Goal: Task Accomplishment & Management: Use online tool/utility

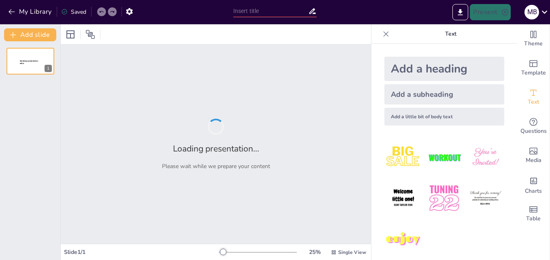
type input "Confidential Insights: A Comprehensive Overview of Senga Engineering's Business…"
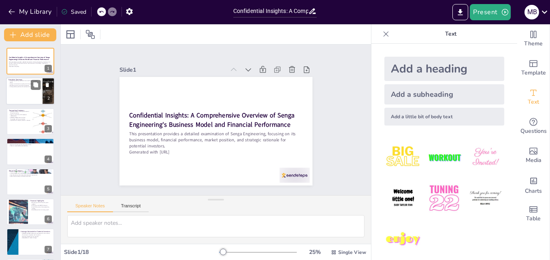
click at [26, 93] on div at bounding box center [30, 92] width 49 height 28
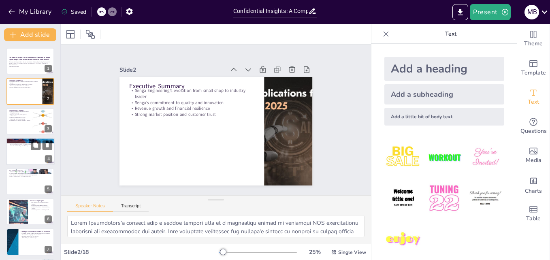
drag, startPoint x: 21, startPoint y: 142, endPoint x: 17, endPoint y: 144, distance: 4.7
click at [21, 142] on p "Key industry trends shaping the market" at bounding box center [31, 143] width 44 height 2
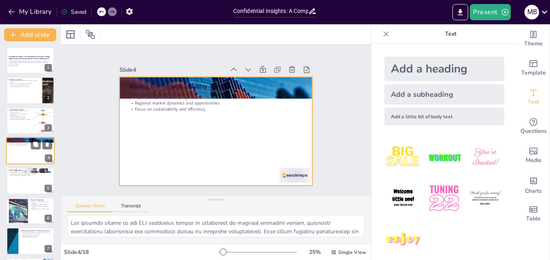
click at [20, 161] on div at bounding box center [30, 151] width 49 height 28
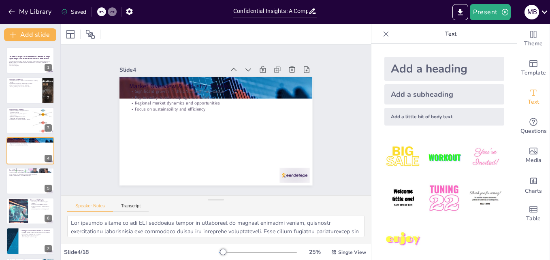
click at [21, 219] on div at bounding box center [18, 211] width 47 height 25
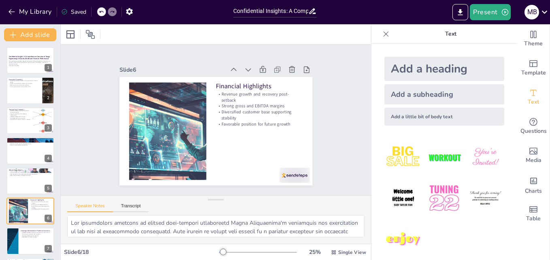
scroll to position [61, 0]
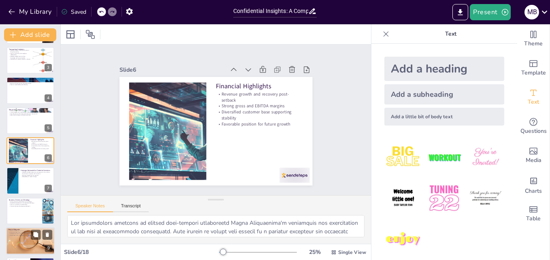
click at [24, 228] on p "Risk & Mitigants" at bounding box center [31, 229] width 44 height 2
type textarea "Managing client concentration risk is vital for Senga Engineering. By diversify…"
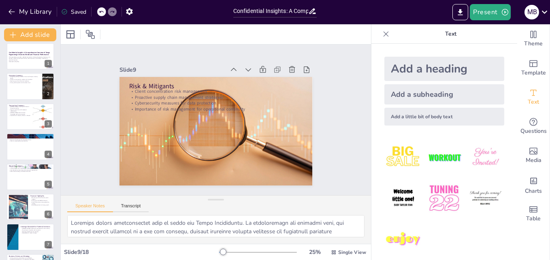
scroll to position [0, 0]
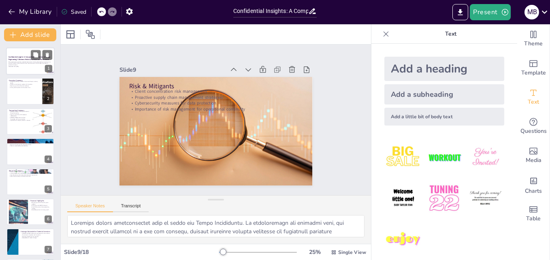
click at [21, 64] on p "This presentation provides a detailed examination of Senga Engineering, focusin…" at bounding box center [31, 63] width 44 height 4
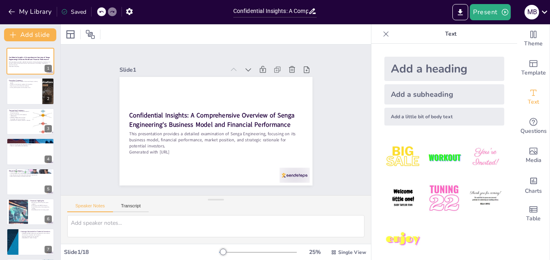
click at [383, 34] on icon at bounding box center [385, 33] width 5 height 5
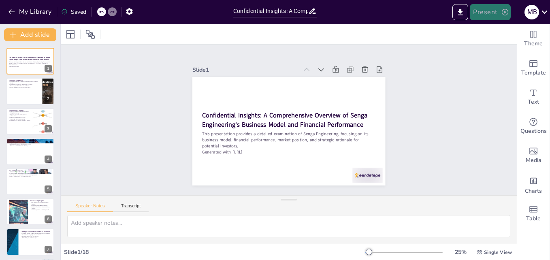
click at [500, 15] on button "Present" at bounding box center [490, 12] width 40 height 16
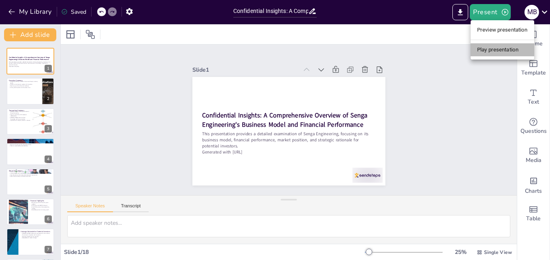
click at [496, 53] on li "Play presentation" at bounding box center [502, 49] width 64 height 13
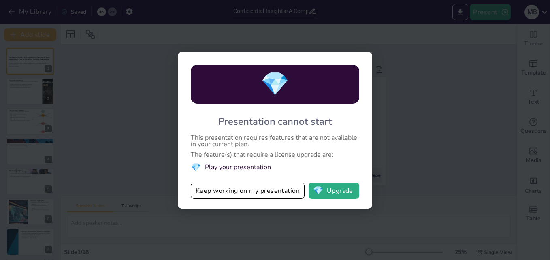
click at [458, 134] on div "💎 Presentation cannot start This presentation requires features that are not av…" at bounding box center [275, 130] width 550 height 260
drag, startPoint x: 119, startPoint y: 41, endPoint x: 115, endPoint y: 44, distance: 4.6
click at [119, 41] on div "💎 Presentation cannot start This presentation requires features that are not av…" at bounding box center [275, 130] width 550 height 260
click at [109, 83] on div "💎 Presentation cannot start This presentation requires features that are not av…" at bounding box center [275, 130] width 550 height 260
click at [370, 64] on div "💎 Presentation cannot start This presentation requires features that are not av…" at bounding box center [275, 130] width 194 height 157
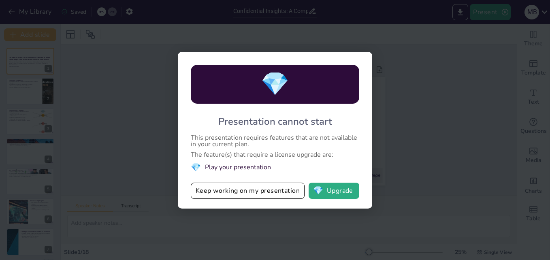
click at [424, 71] on div "💎 Presentation cannot start This presentation requires features that are not av…" at bounding box center [275, 130] width 550 height 260
click at [275, 185] on button "Keep working on my presentation" at bounding box center [248, 191] width 114 height 16
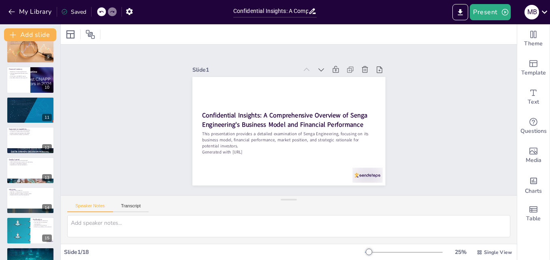
scroll to position [333, 0]
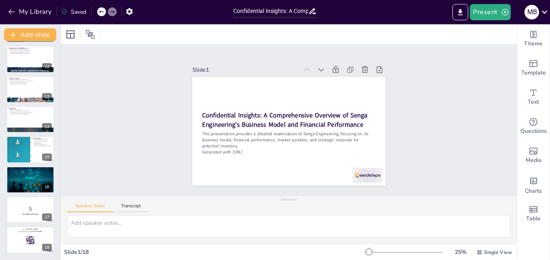
click at [431, 107] on div "Slide 1 Confidential Insights: A Comprehensive Overview of Senga Engineering's …" at bounding box center [288, 120] width 469 height 198
click at [431, 107] on div "Slide 1 Confidential Insights: A Comprehensive Overview of Senga Engineering's …" at bounding box center [289, 120] width 456 height 151
click at [393, 128] on div "Slide 1 Confidential Insights: A Comprehensive Overview of Senga Engineering's …" at bounding box center [289, 119] width 238 height 131
click at [359, 174] on div at bounding box center [361, 183] width 32 height 18
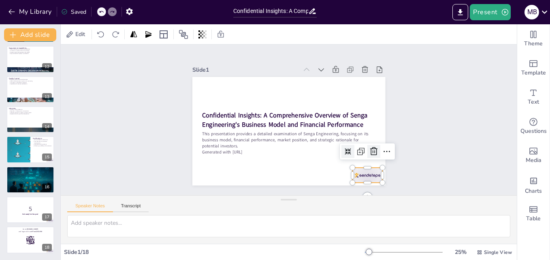
click at [370, 164] on icon at bounding box center [365, 168] width 9 height 9
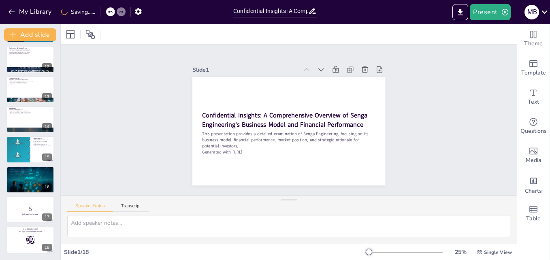
click at [32, 94] on div at bounding box center [30, 90] width 49 height 28
type textarea "Rigorous quality assurance processes are essential for Senga Engineering to mai…"
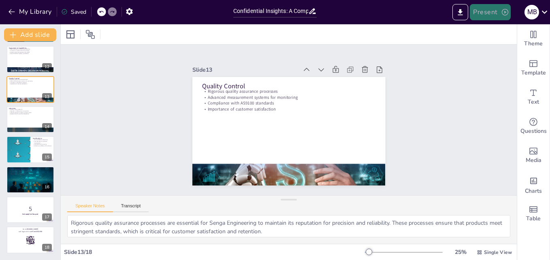
click at [488, 9] on button "Present" at bounding box center [490, 12] width 40 height 16
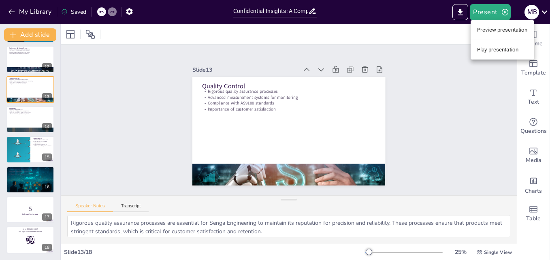
click at [520, 30] on li "Preview presentation" at bounding box center [502, 29] width 64 height 13
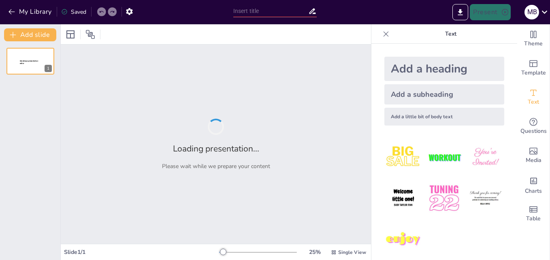
type input "Confidential Insights: A Comprehensive Overview of Senga Engineering's Business…"
